Goal: Register for event/course

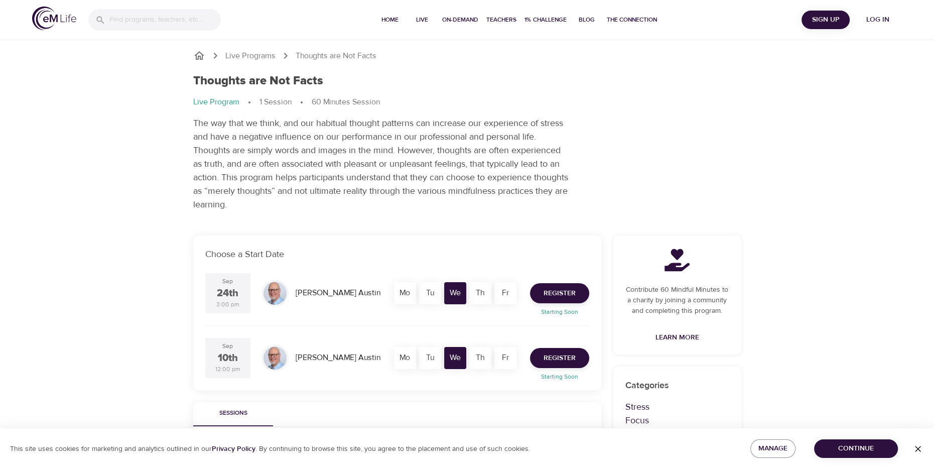
click at [84, 266] on div "Live Programs Thoughts are Not Facts Thoughts are Not Facts Live Program 1 Sess…" at bounding box center [467, 427] width 934 height 854
click at [567, 290] on span "Register" at bounding box center [559, 293] width 32 height 13
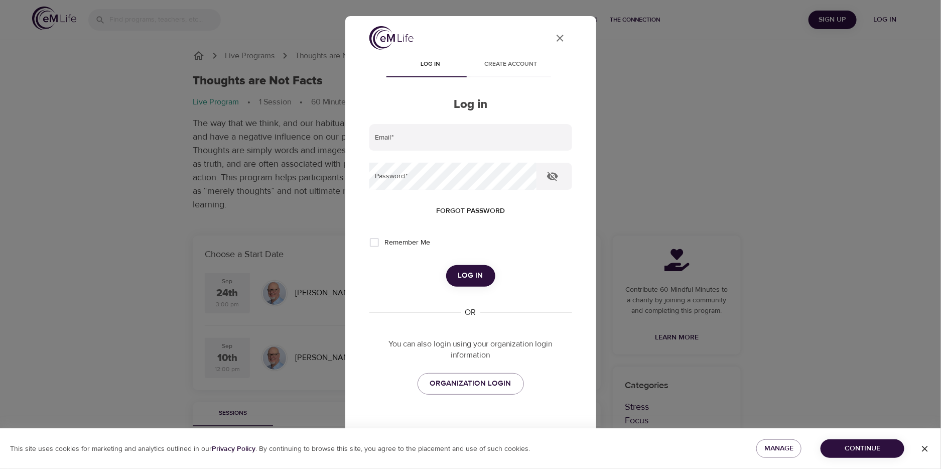
type input "[PERSON_NAME][EMAIL_ADDRESS][DOMAIN_NAME]"
click at [463, 275] on span "Log in" at bounding box center [470, 275] width 25 height 13
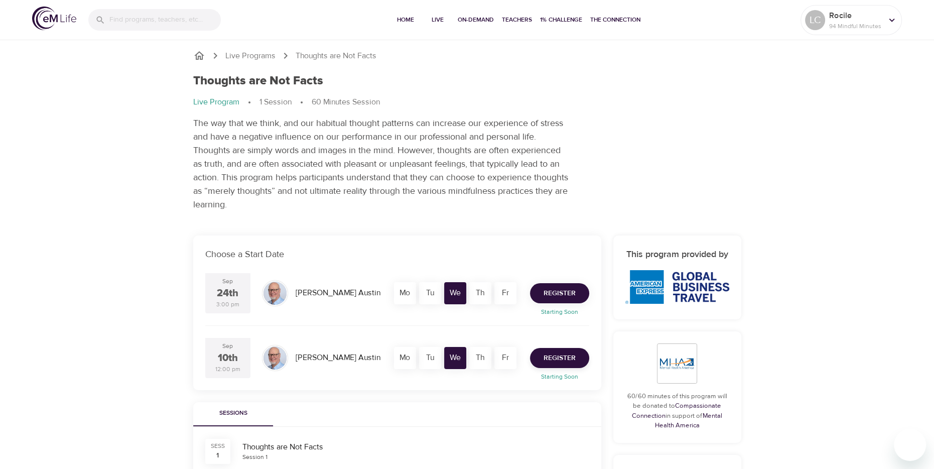
click at [556, 291] on span "Register" at bounding box center [559, 293] width 32 height 13
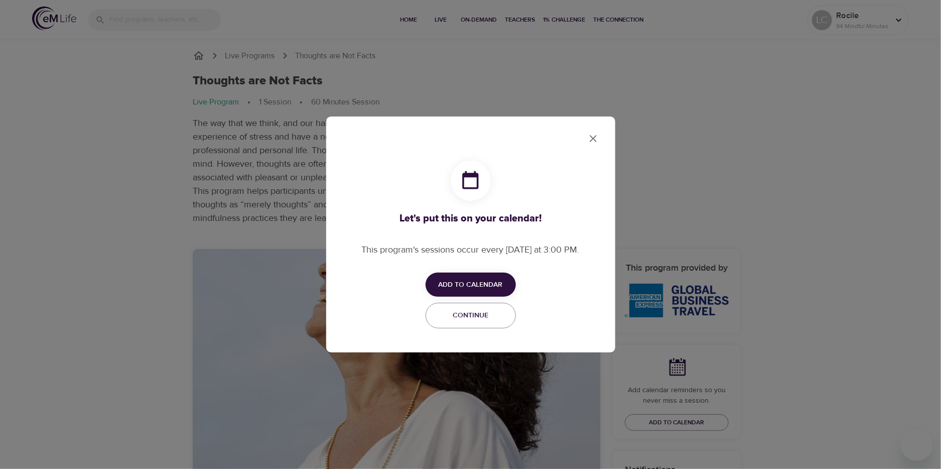
checkbox input "true"
click at [469, 281] on span "Add to Calendar" at bounding box center [471, 285] width 64 height 13
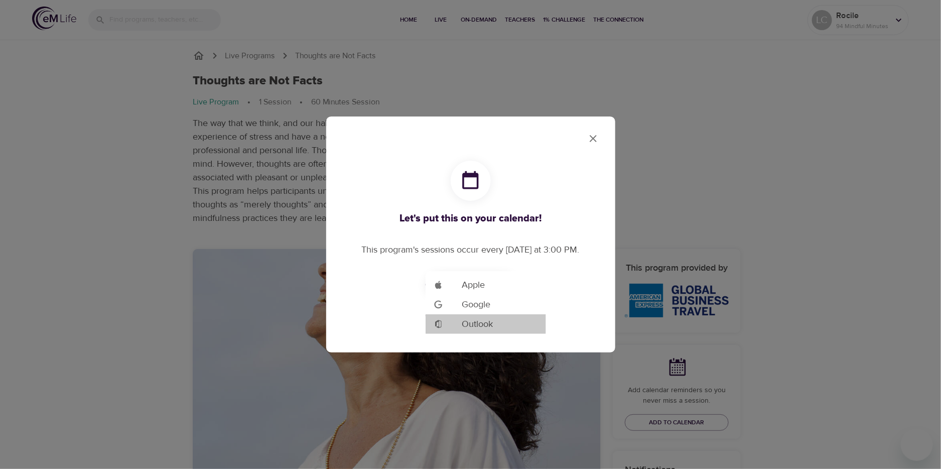
click at [473, 325] on span "Outlook" at bounding box center [477, 324] width 31 height 14
click at [472, 323] on span "Outlook" at bounding box center [477, 324] width 31 height 14
click at [596, 138] on div at bounding box center [470, 234] width 941 height 469
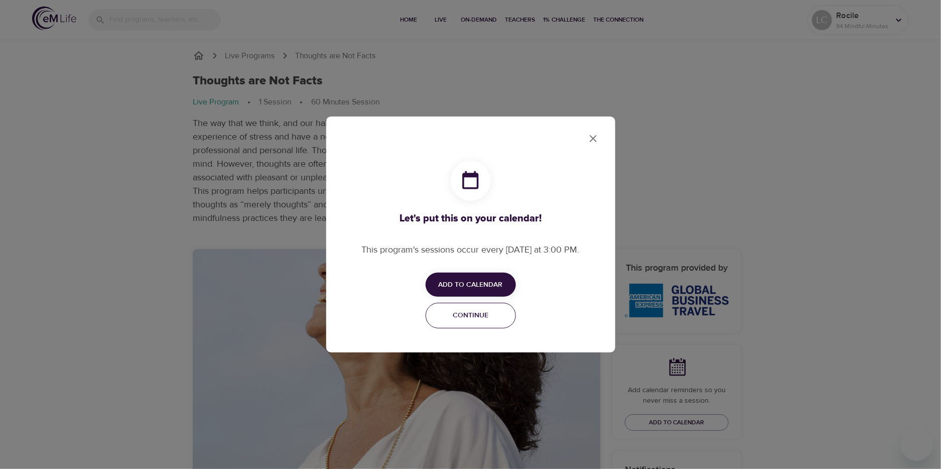
click at [466, 317] on span "Continue" at bounding box center [470, 315] width 77 height 13
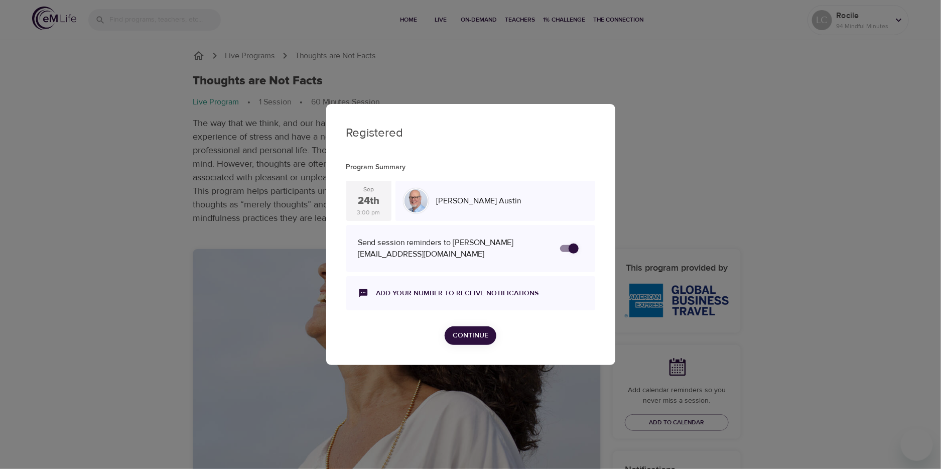
click at [469, 333] on span "Continue" at bounding box center [471, 335] width 36 height 13
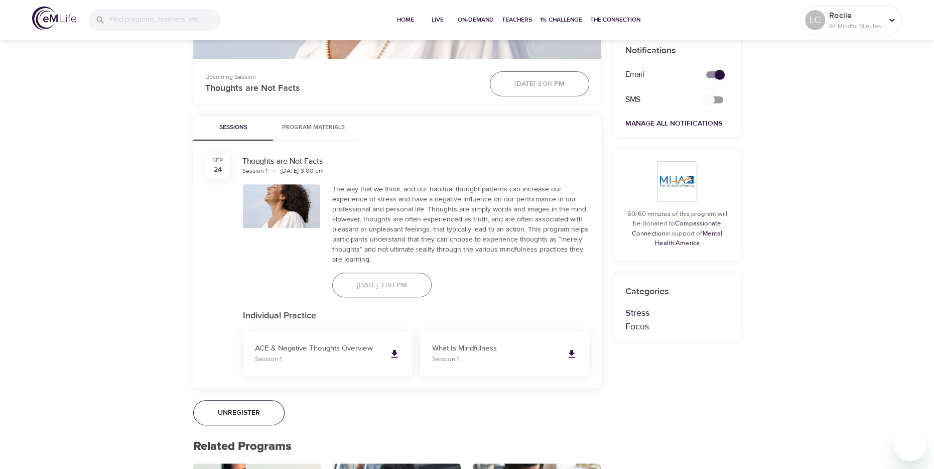
scroll to position [670, 0]
